Goal: Task Accomplishment & Management: Use online tool/utility

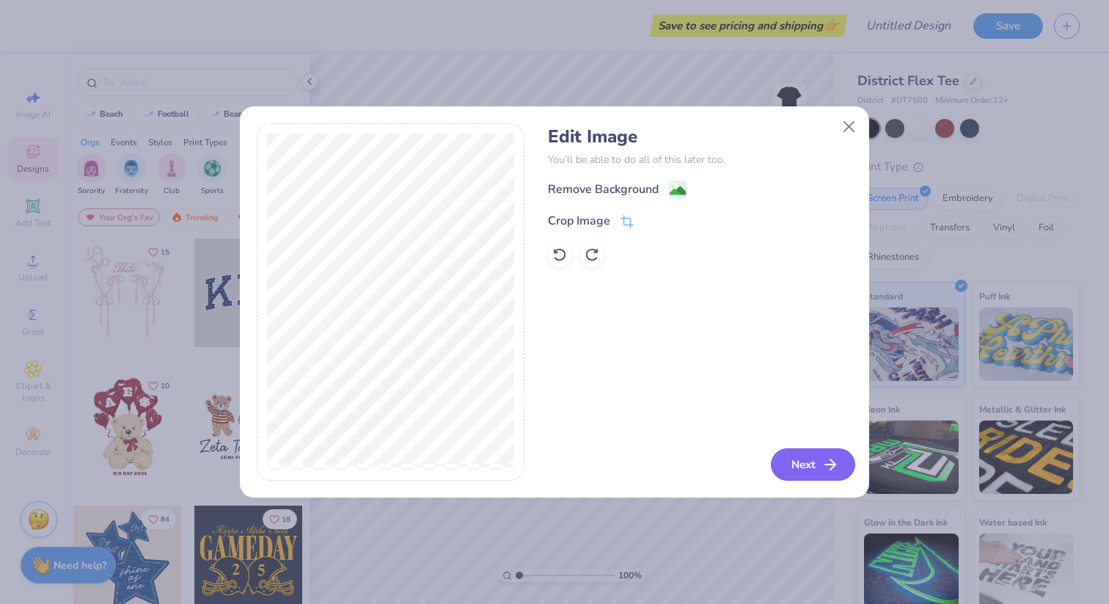
click at [805, 460] on button "Next" at bounding box center [813, 464] width 84 height 32
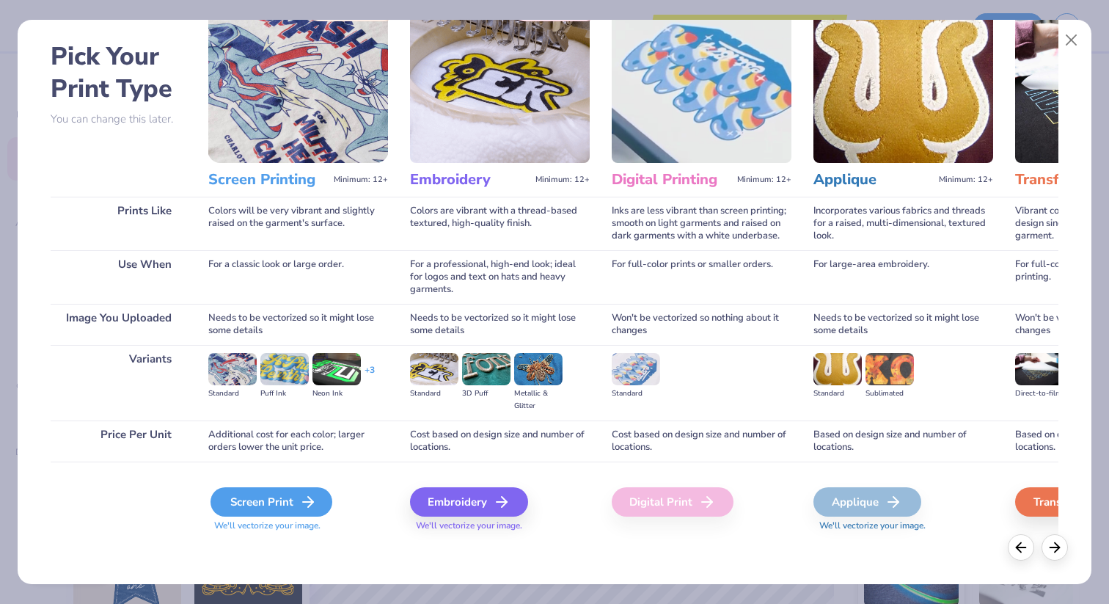
click at [297, 504] on div "Screen Print" at bounding box center [271, 501] width 122 height 29
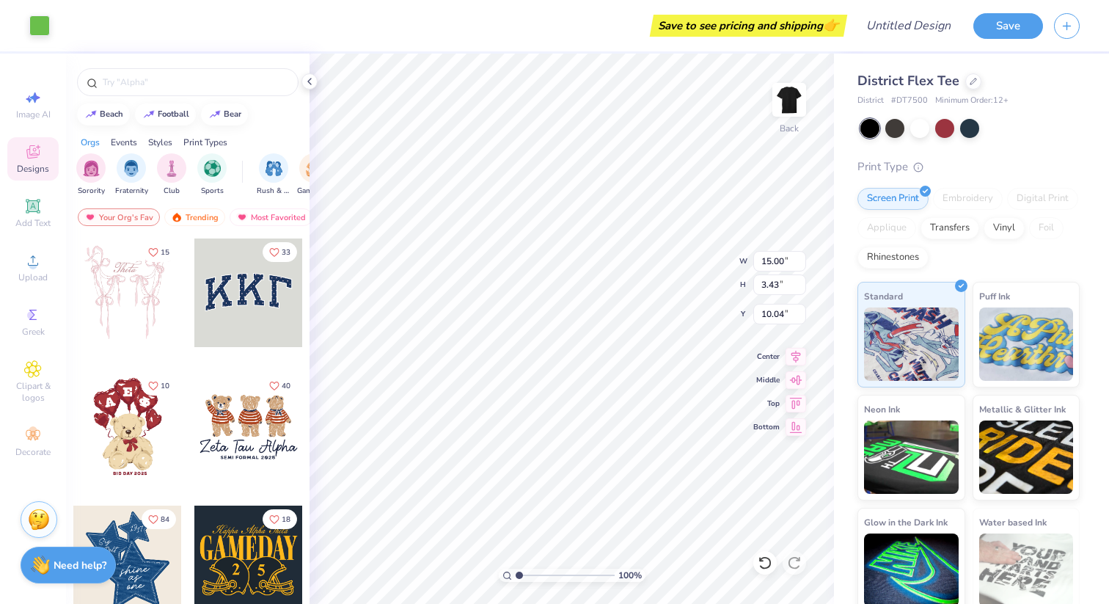
type input "3.00"
type input "11.80"
type input "2.69"
type input "1.65"
type input "10.90"
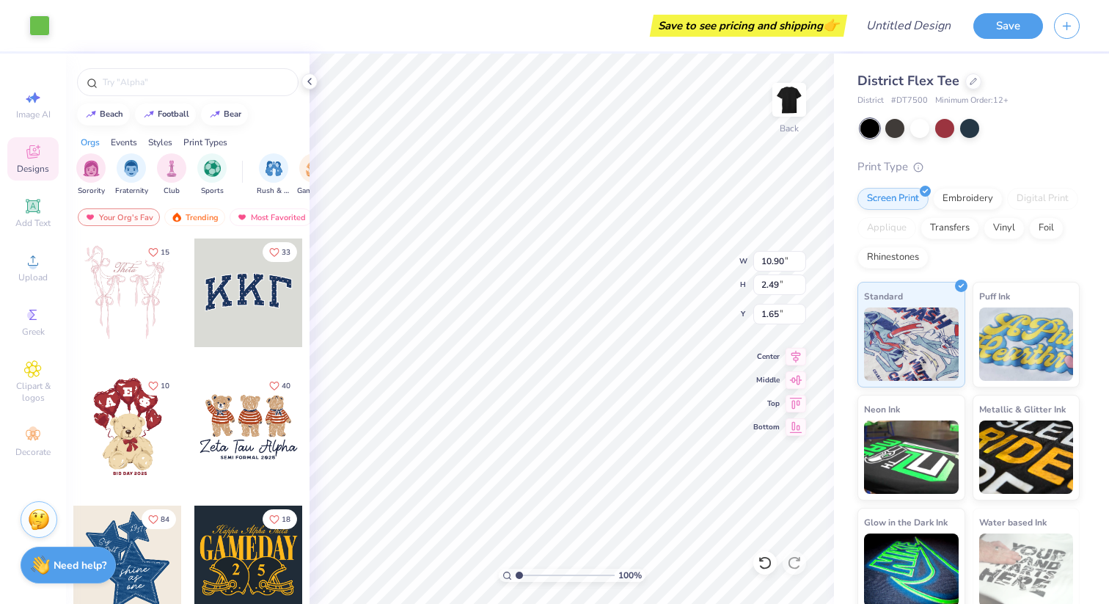
type input "2.49"
type input "1.76"
click at [35, 268] on icon at bounding box center [33, 261] width 18 height 18
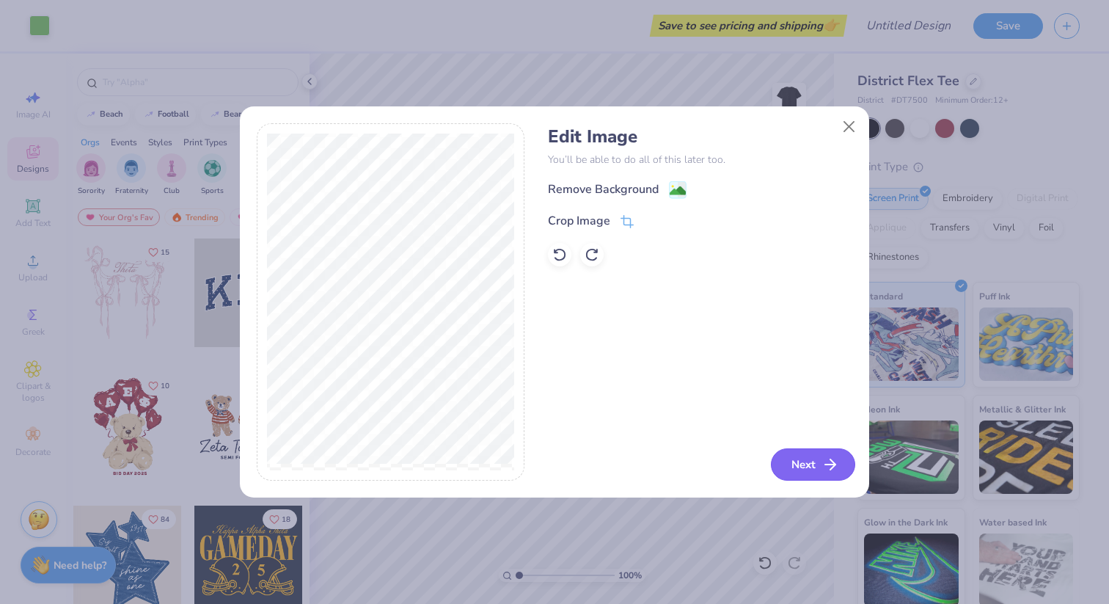
click at [815, 458] on button "Next" at bounding box center [813, 464] width 84 height 32
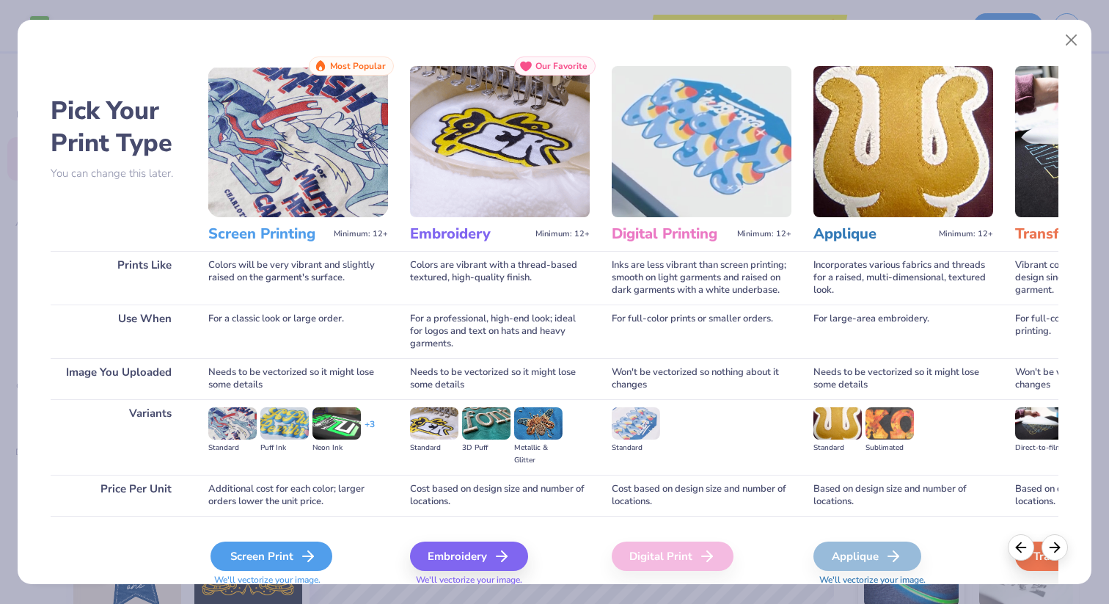
click at [274, 552] on div "Screen Print" at bounding box center [271, 555] width 122 height 29
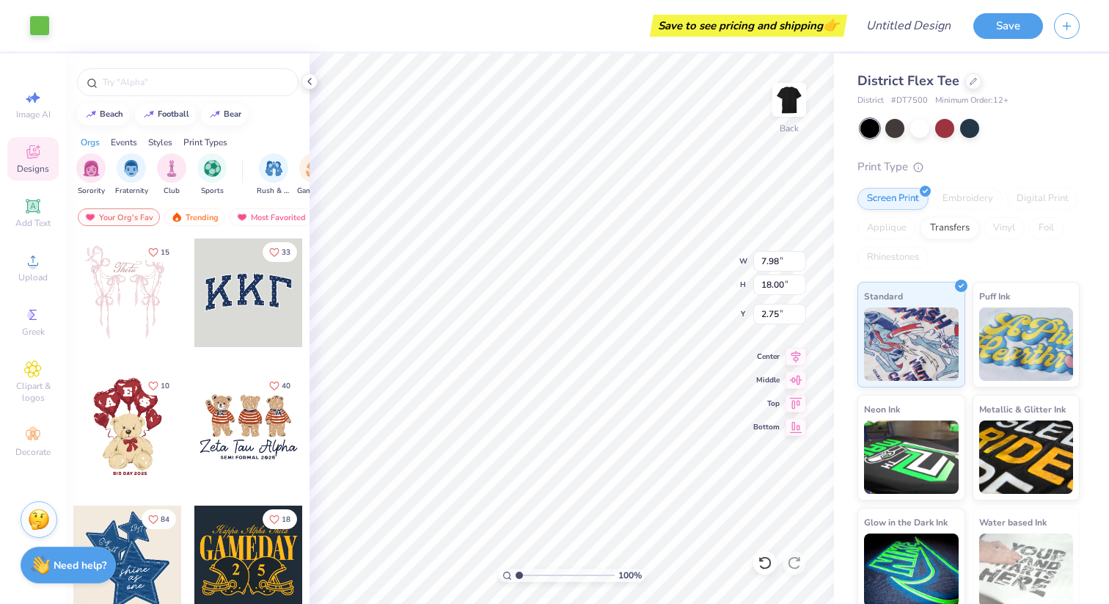
type input "1.42"
type input "3.20"
type input "8.98"
click at [779, 98] on img at bounding box center [789, 99] width 59 height 59
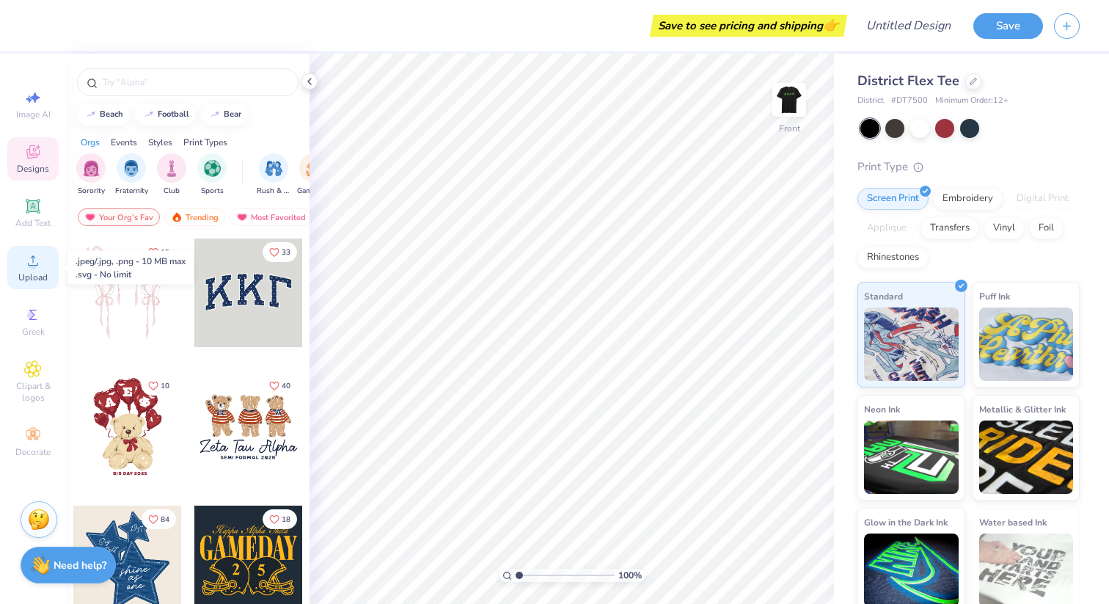
click at [37, 277] on span "Upload" at bounding box center [32, 277] width 29 height 12
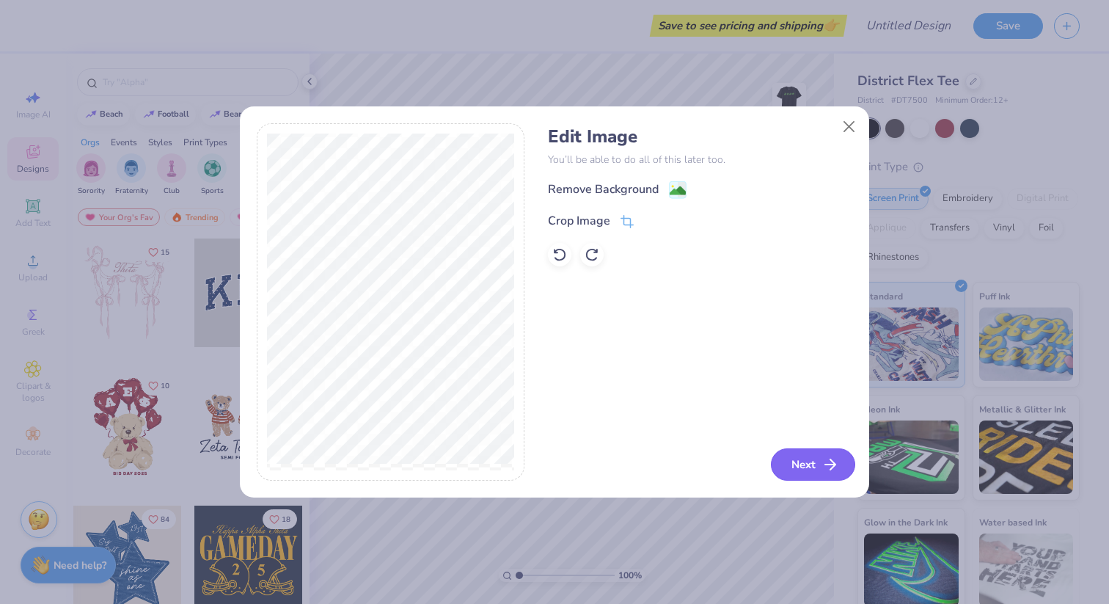
click at [791, 463] on button "Next" at bounding box center [813, 464] width 84 height 32
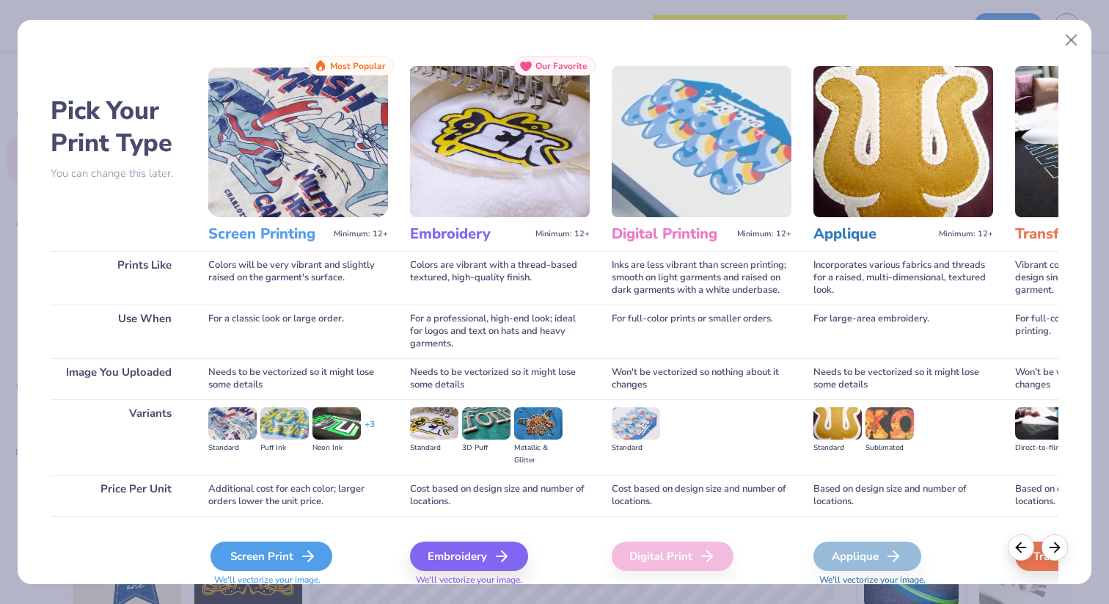
click at [248, 558] on div "Screen Print" at bounding box center [271, 555] width 122 height 29
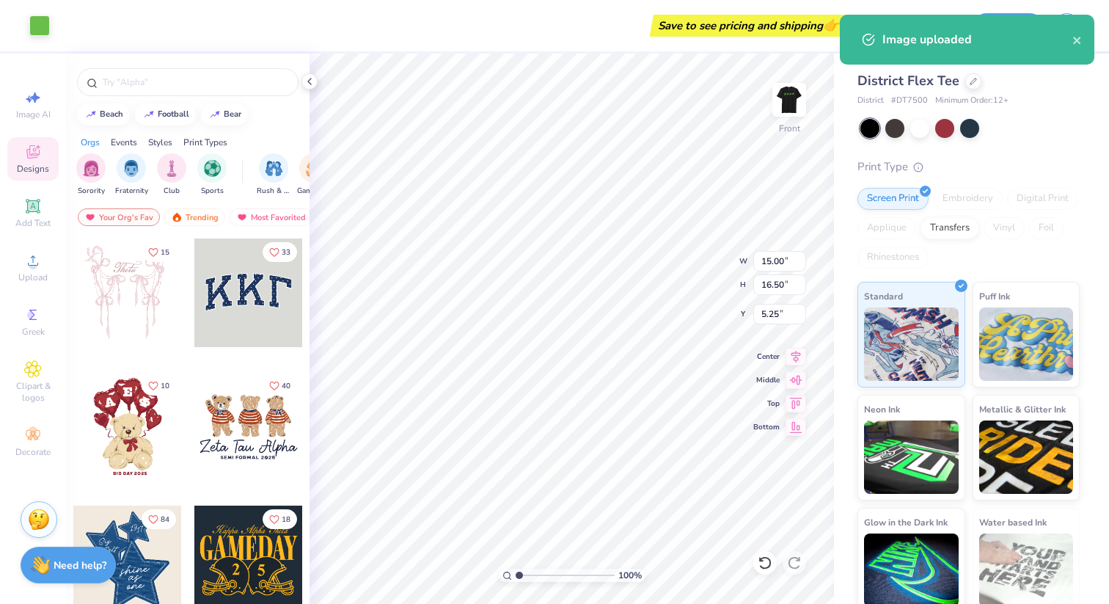
type input "3.00"
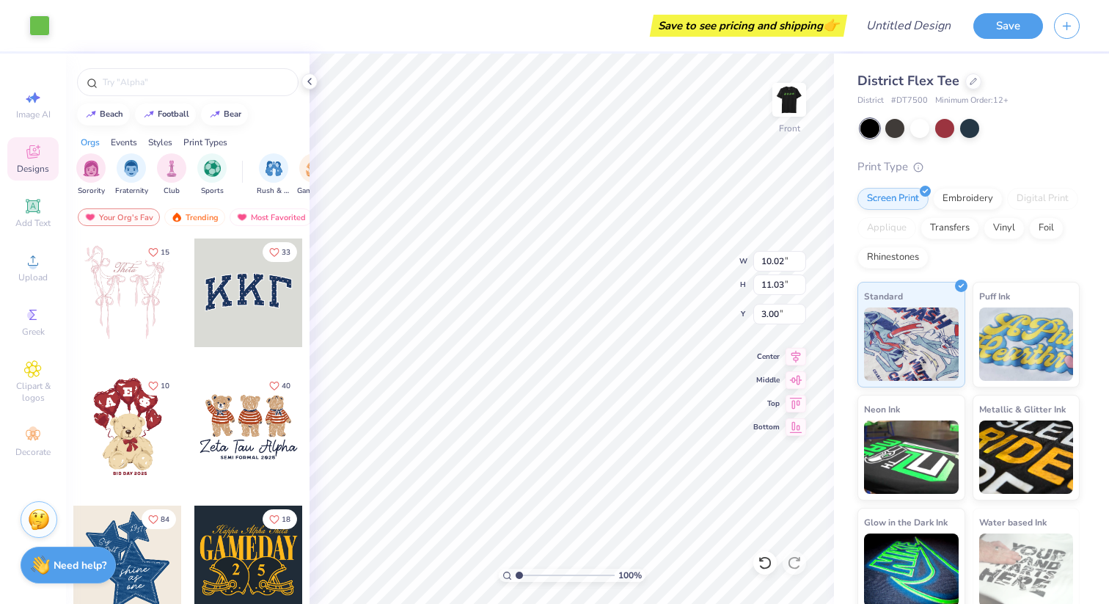
type input "10.02"
type input "11.03"
